Goal: Transaction & Acquisition: Purchase product/service

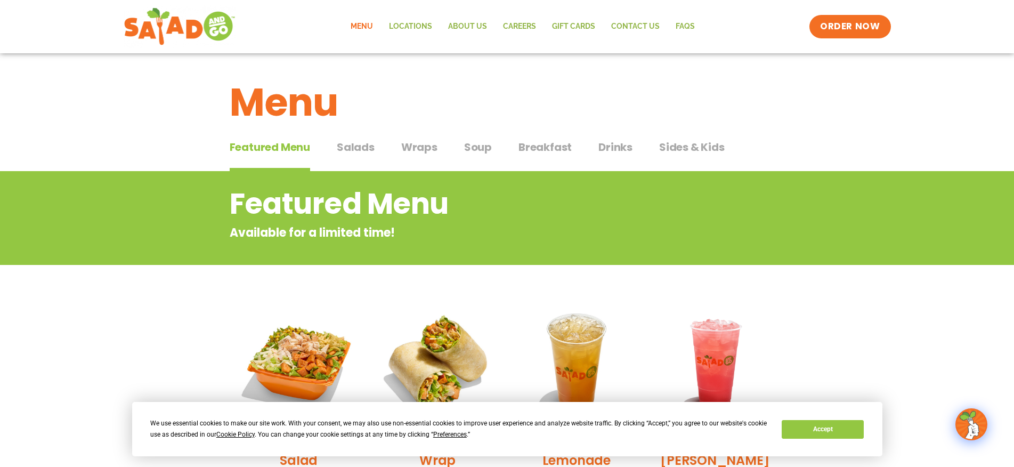
click at [361, 148] on span "Salads" at bounding box center [356, 147] width 38 height 16
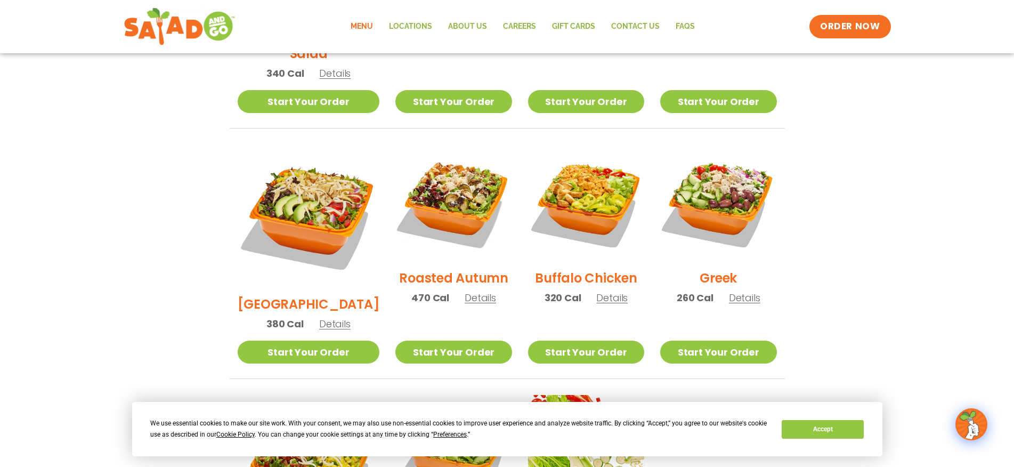
scroll to position [479, 0]
click at [606, 290] on span "Details" at bounding box center [611, 296] width 31 height 13
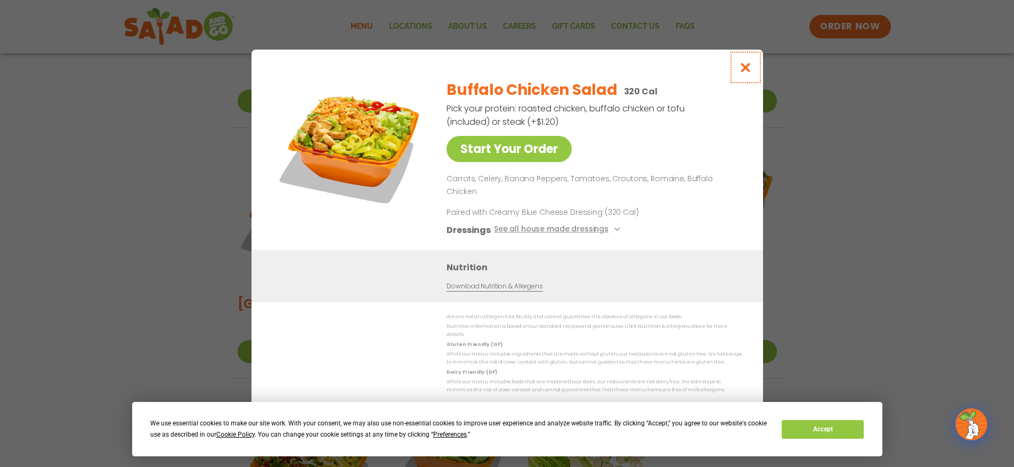
click at [751, 73] on icon "Close modal" at bounding box center [745, 67] width 13 height 11
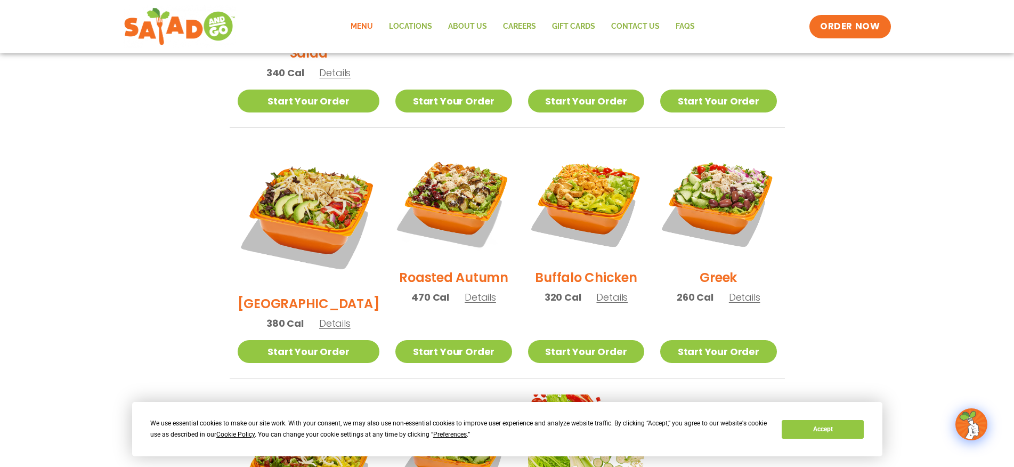
click at [331, 317] on span "Details" at bounding box center [334, 323] width 31 height 13
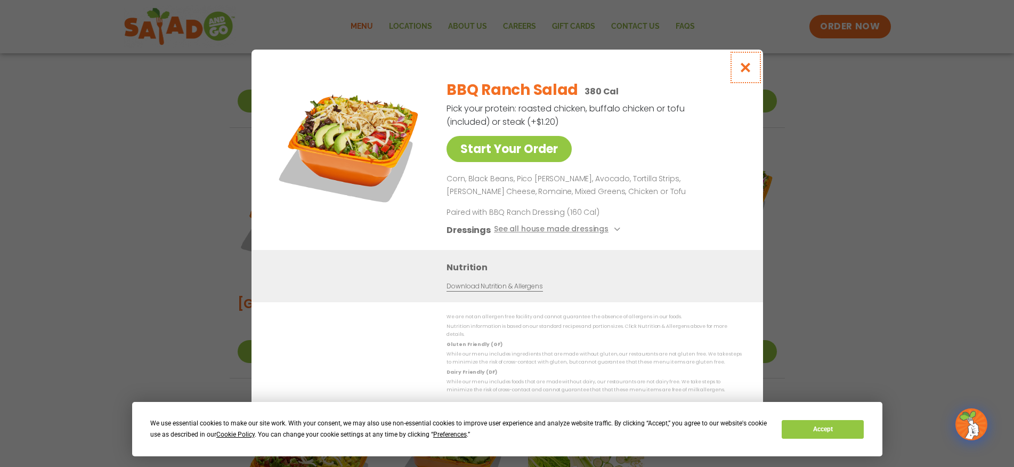
click at [748, 69] on icon "Close modal" at bounding box center [745, 67] width 13 height 11
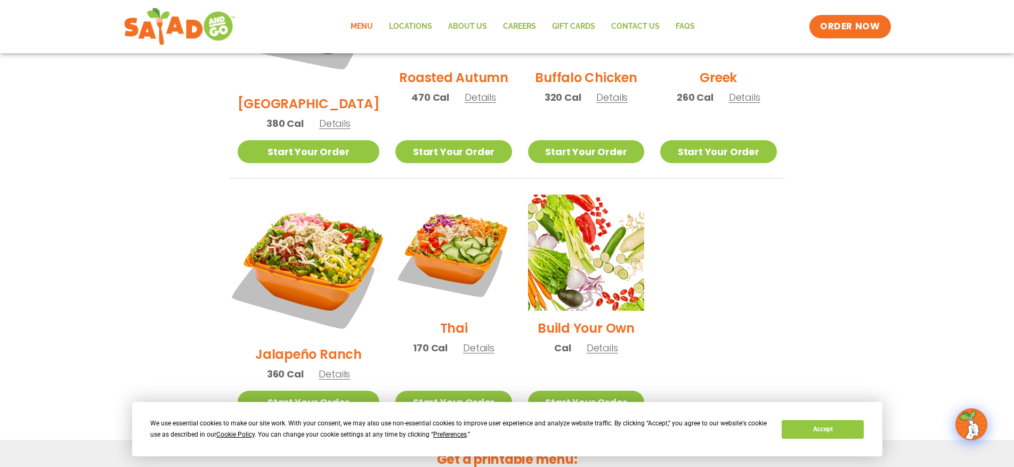
scroll to position [681, 0]
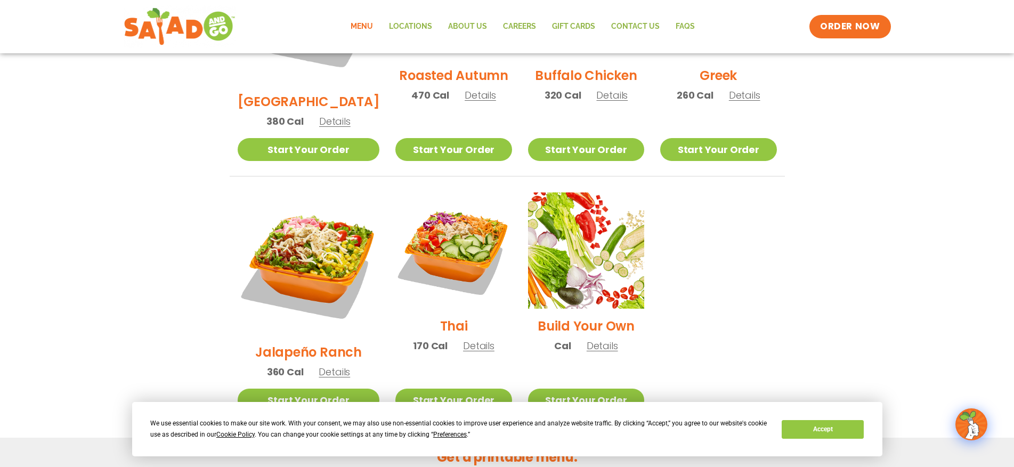
click at [335, 365] on span "Details" at bounding box center [334, 371] width 31 height 13
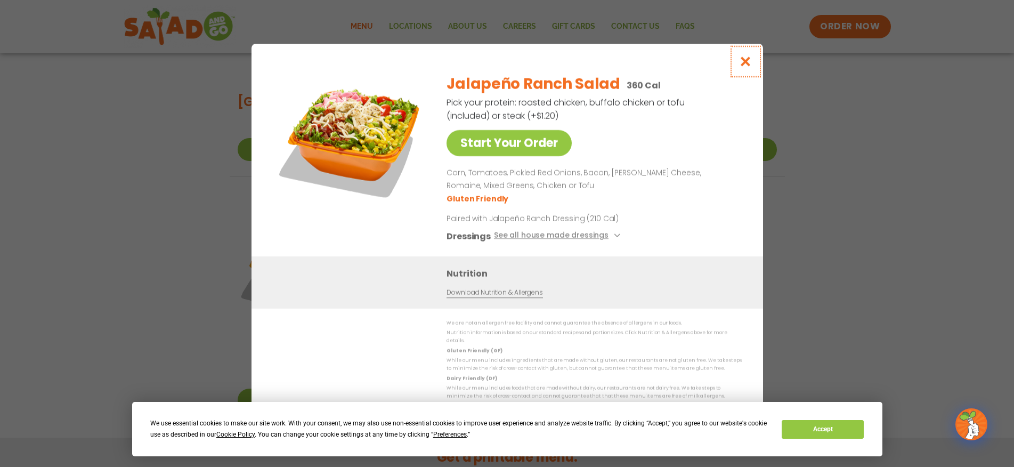
click at [746, 62] on icon "Close modal" at bounding box center [745, 61] width 13 height 11
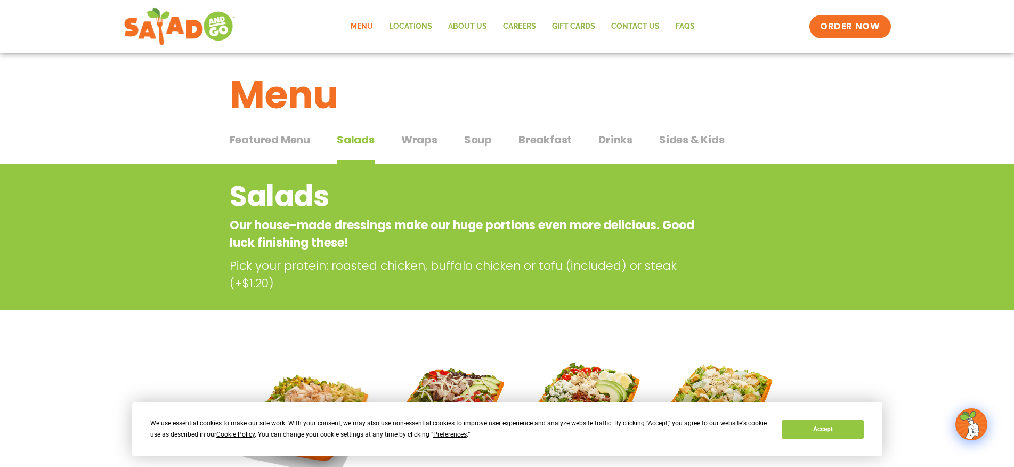
scroll to position [6, 0]
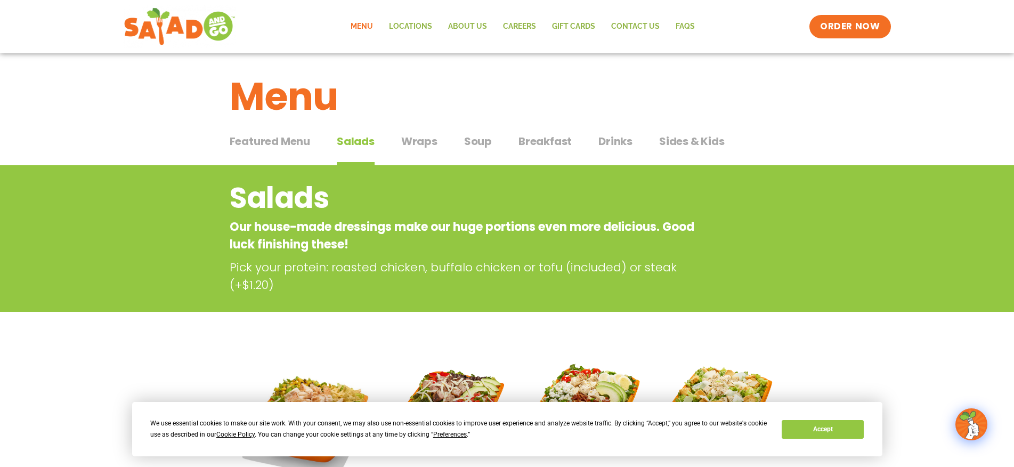
click at [677, 140] on span "Sides & Kids" at bounding box center [692, 141] width 66 height 16
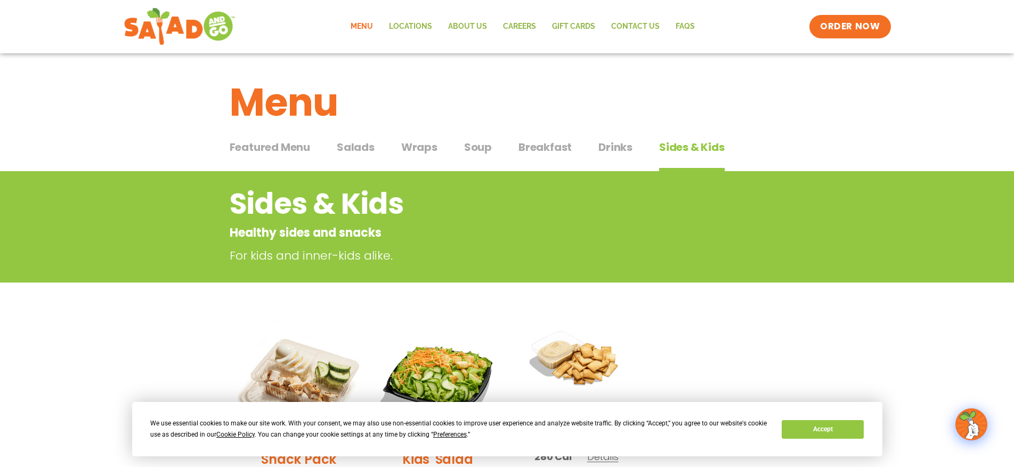
click at [610, 147] on span "Drinks" at bounding box center [616, 147] width 34 height 16
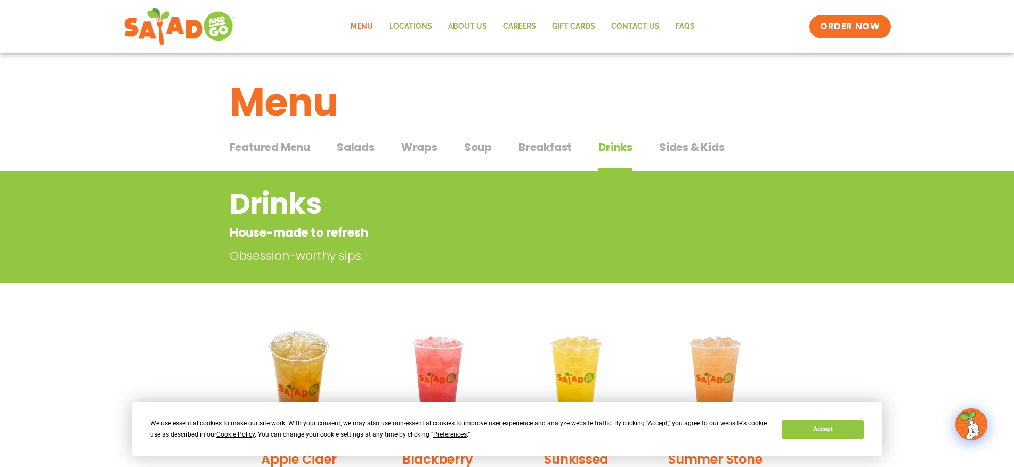
click at [549, 144] on span "Breakfast" at bounding box center [545, 147] width 53 height 16
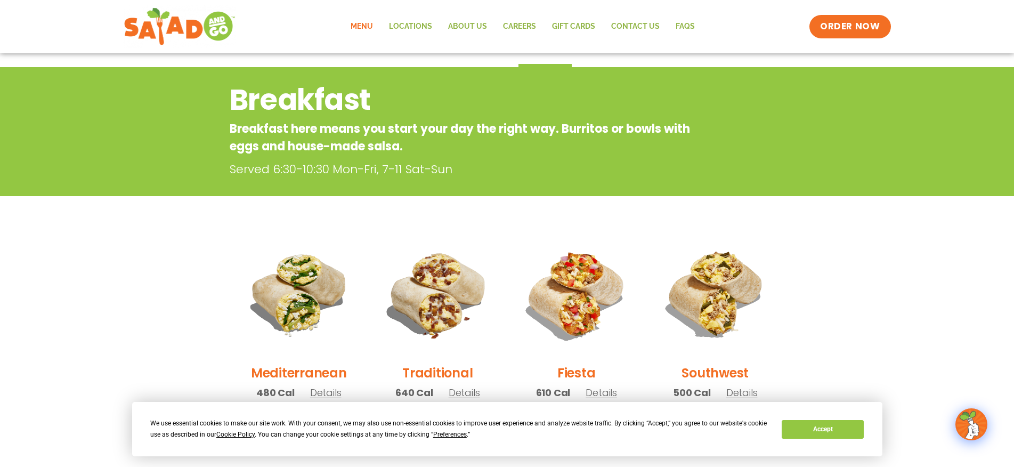
scroll to position [46, 0]
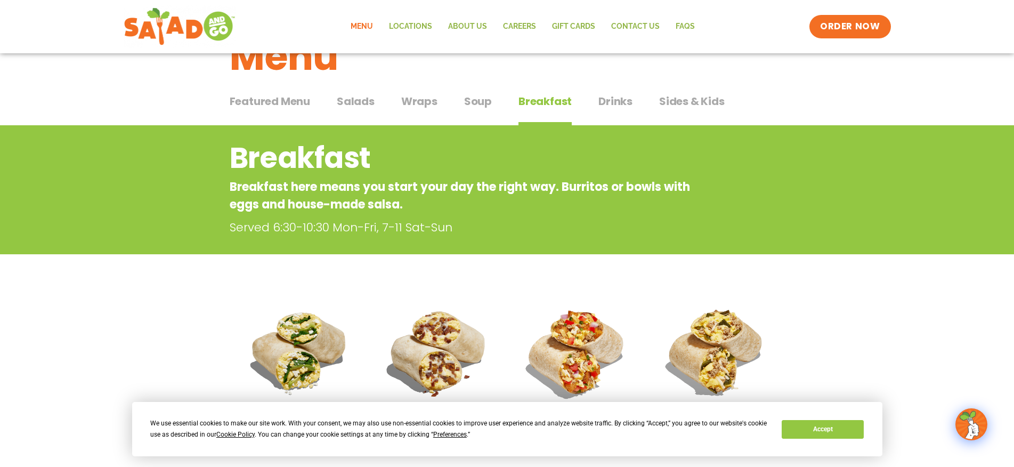
click at [430, 103] on span "Wraps" at bounding box center [419, 101] width 36 height 16
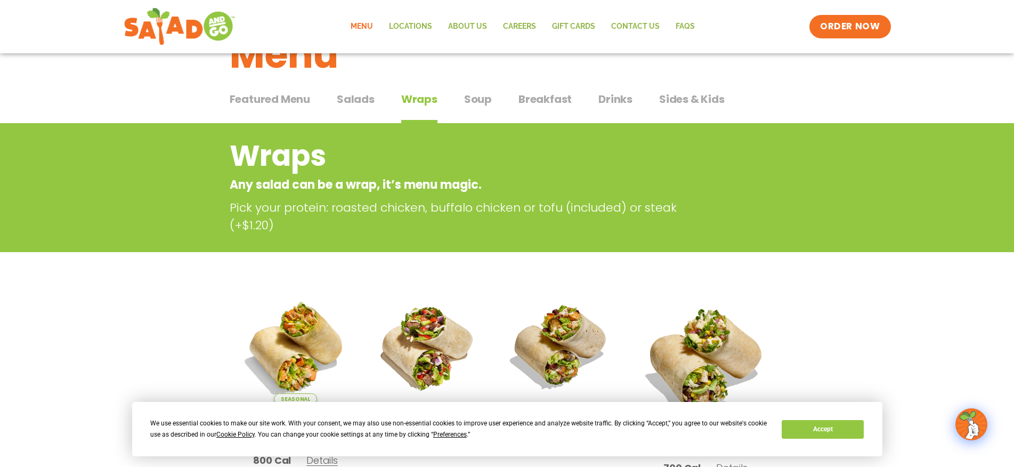
scroll to position [49, 0]
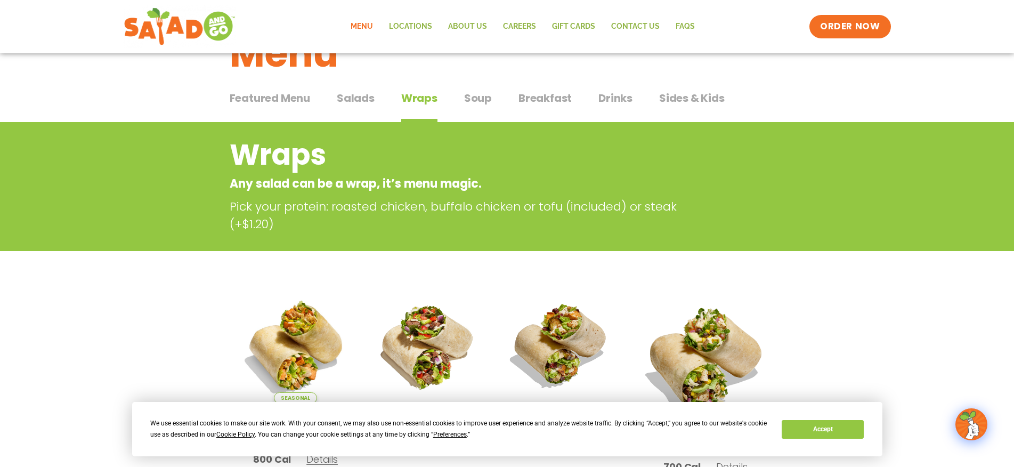
click at [466, 100] on span "Soup" at bounding box center [478, 98] width 28 height 16
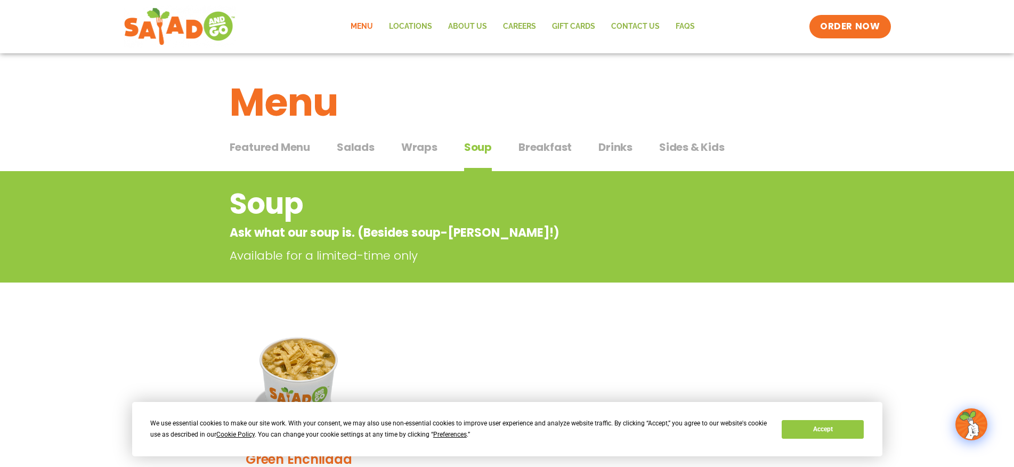
click at [386, 138] on div "Featured Menu Featured Menu Salads Salads Wraps Wraps Soup Soup Breakfast Break…" at bounding box center [507, 153] width 555 height 36
click at [411, 155] on span "Wraps" at bounding box center [419, 147] width 36 height 16
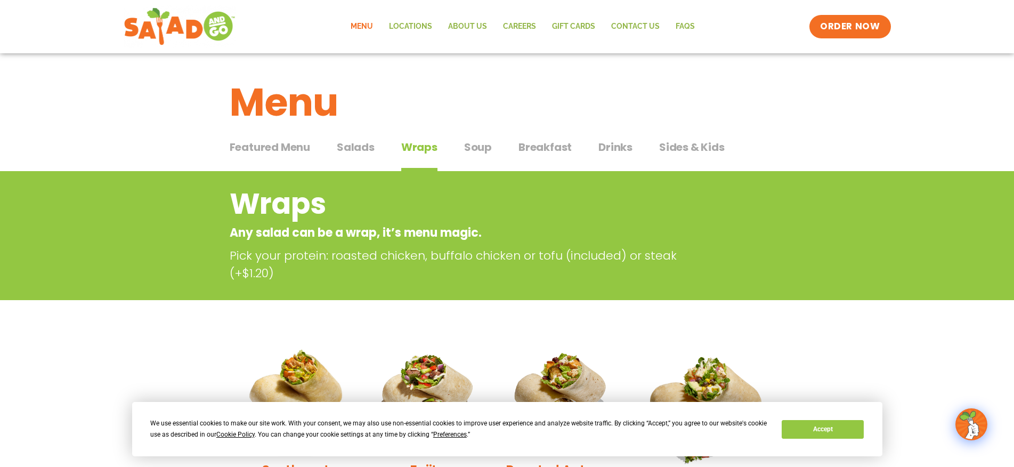
click at [349, 141] on span "Salads" at bounding box center [356, 147] width 38 height 16
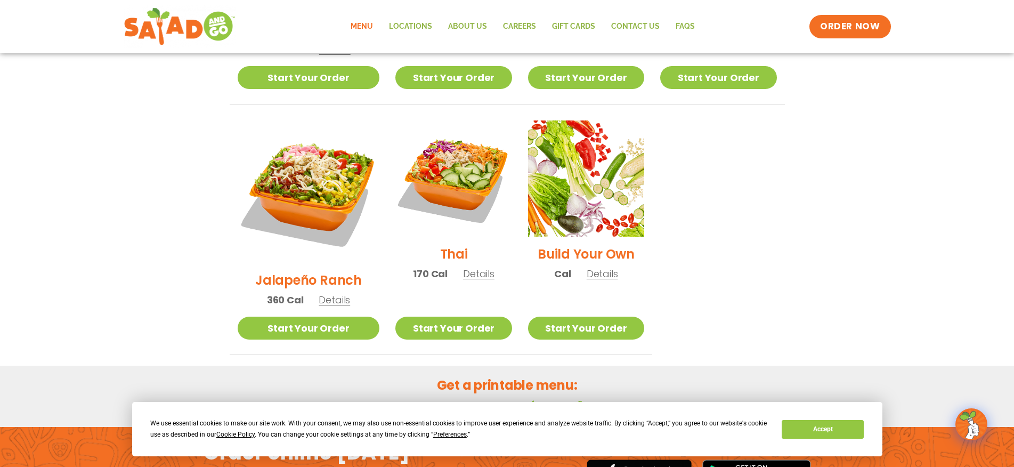
scroll to position [760, 0]
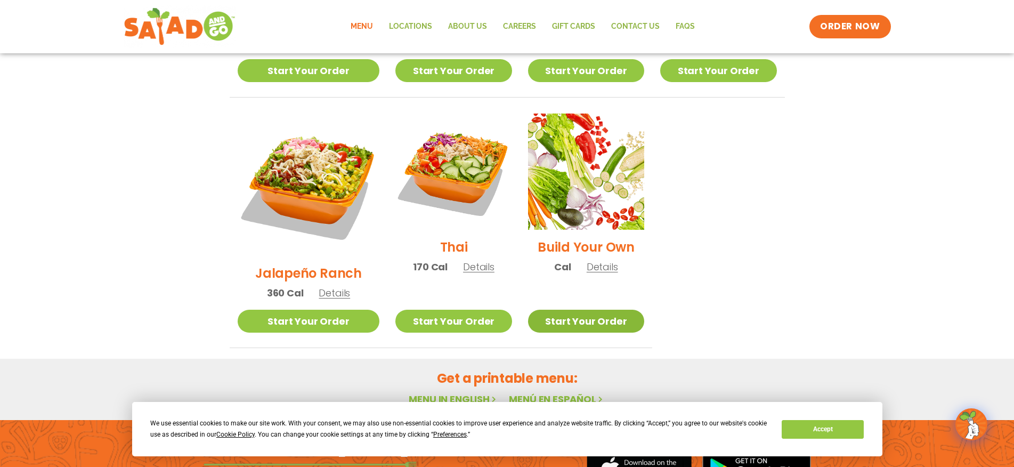
click at [572, 310] on link "Start Your Order" at bounding box center [586, 321] width 116 height 23
